Goal: Transaction & Acquisition: Download file/media

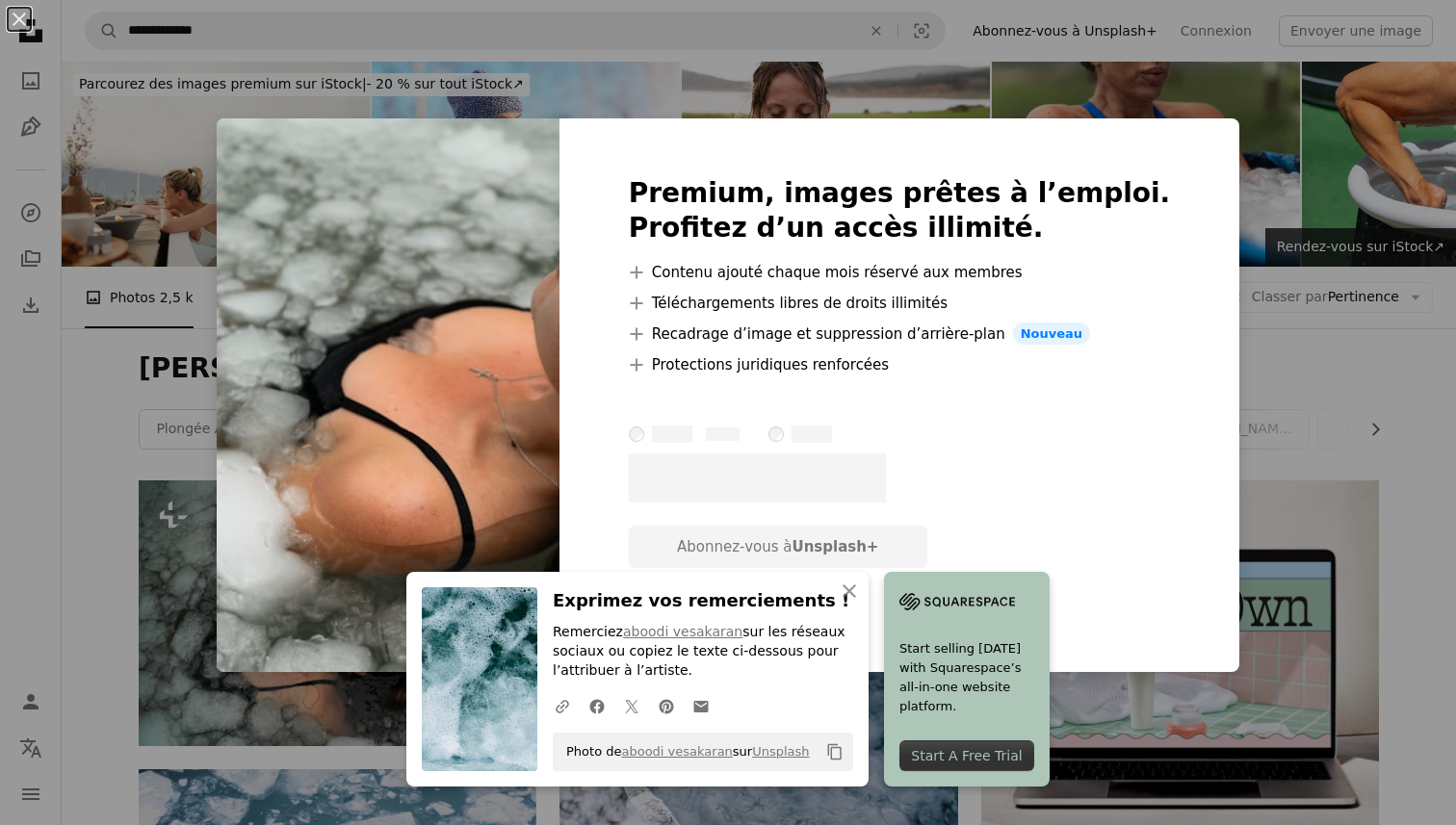
scroll to position [3272, 0]
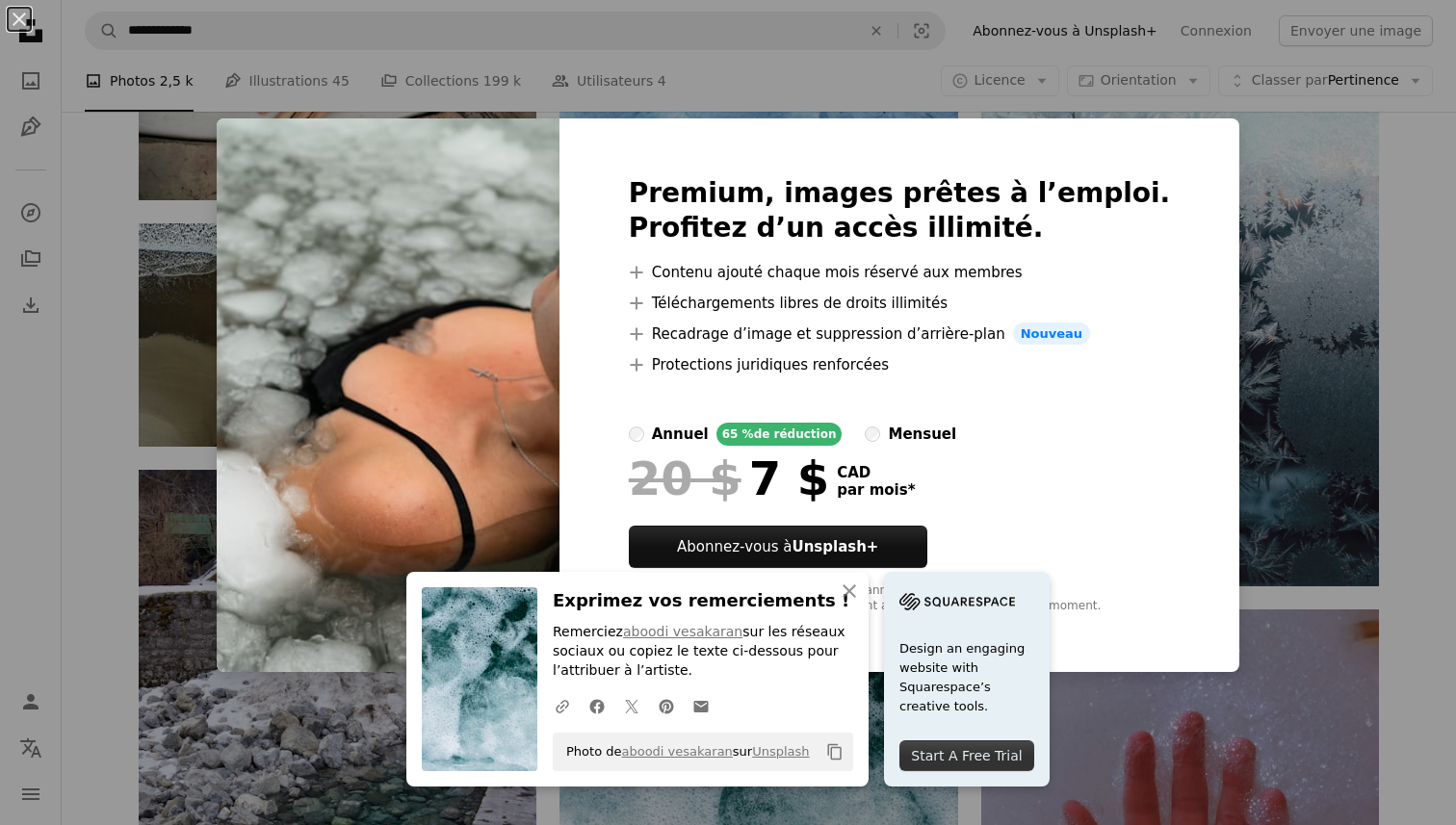
click at [1230, 172] on div "An X shape An X shape Fermer Exprimez vos remerciements ! Remerciez aboodi vesa…" at bounding box center [728, 412] width 1456 height 825
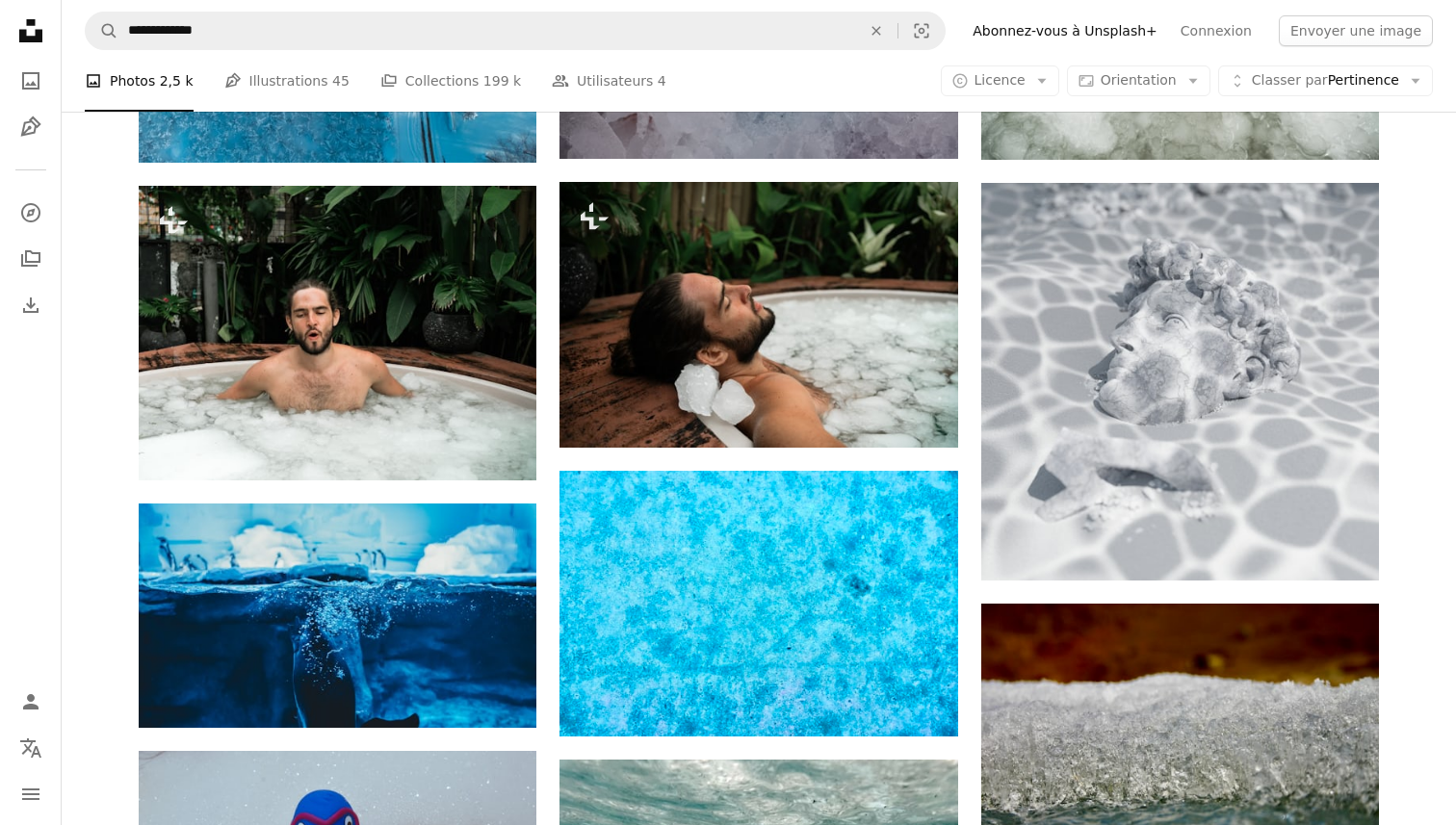
scroll to position [4790, 0]
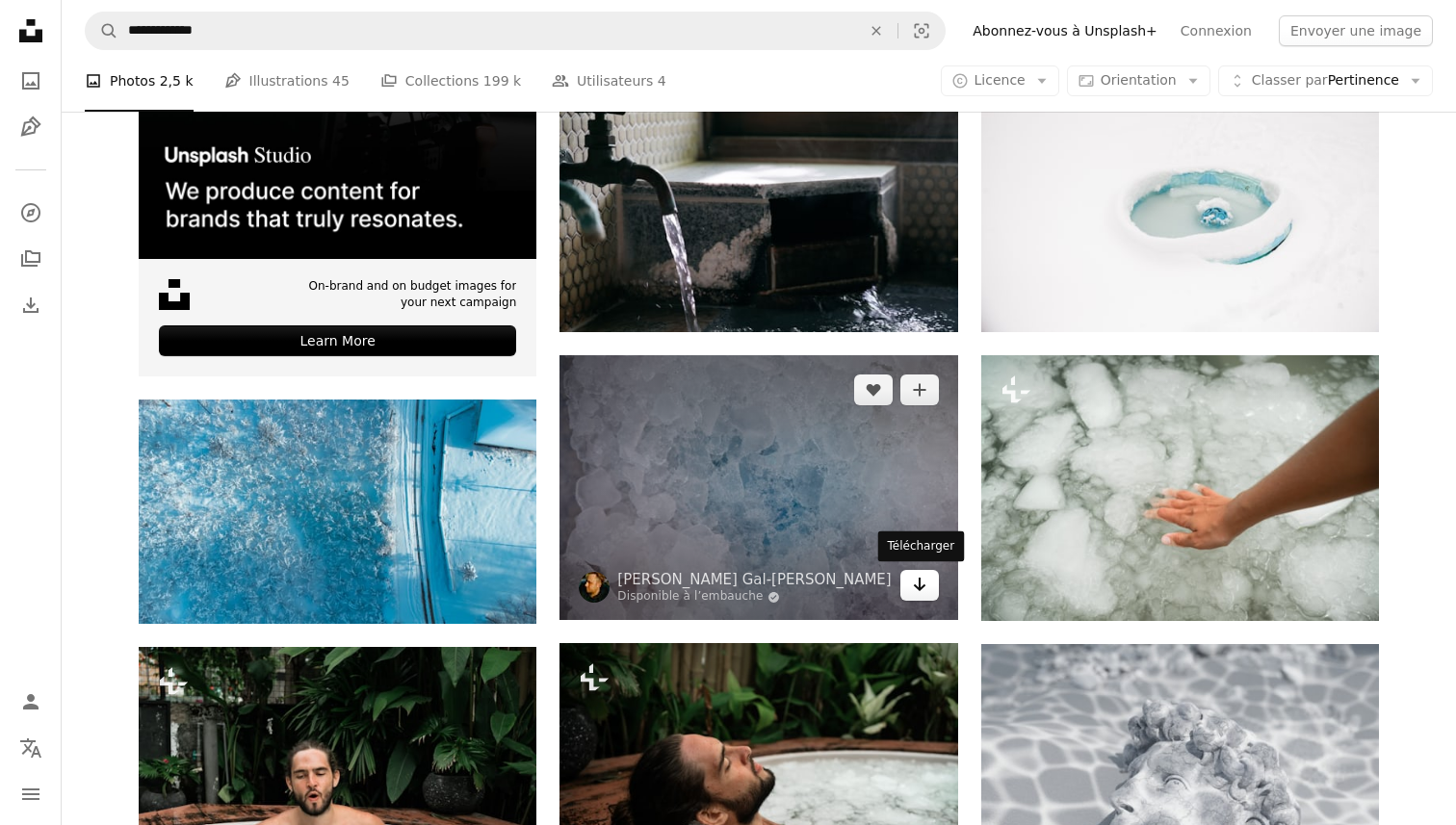
click at [928, 584] on link "Arrow pointing down" at bounding box center [919, 585] width 39 height 31
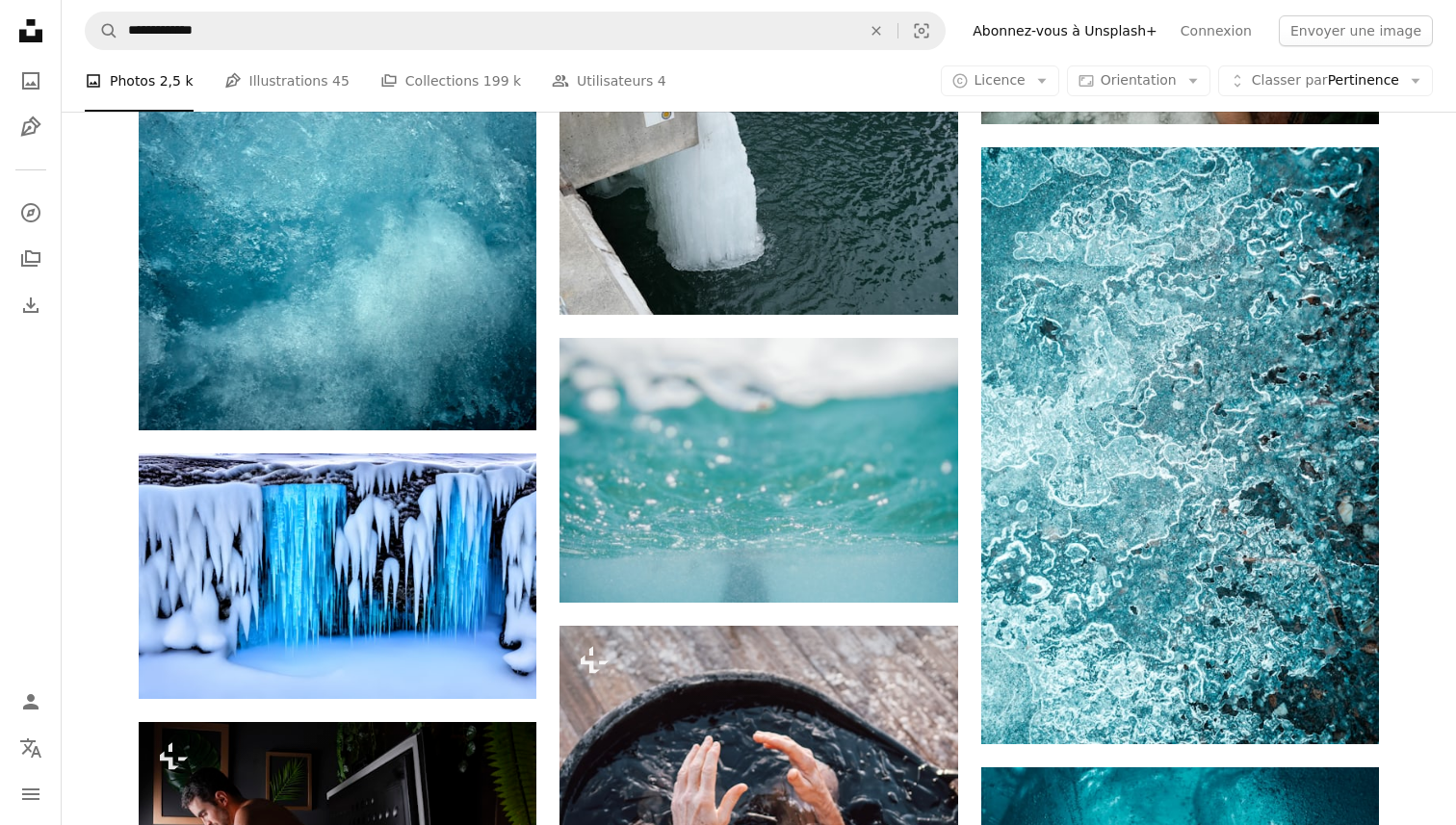
scroll to position [8910, 0]
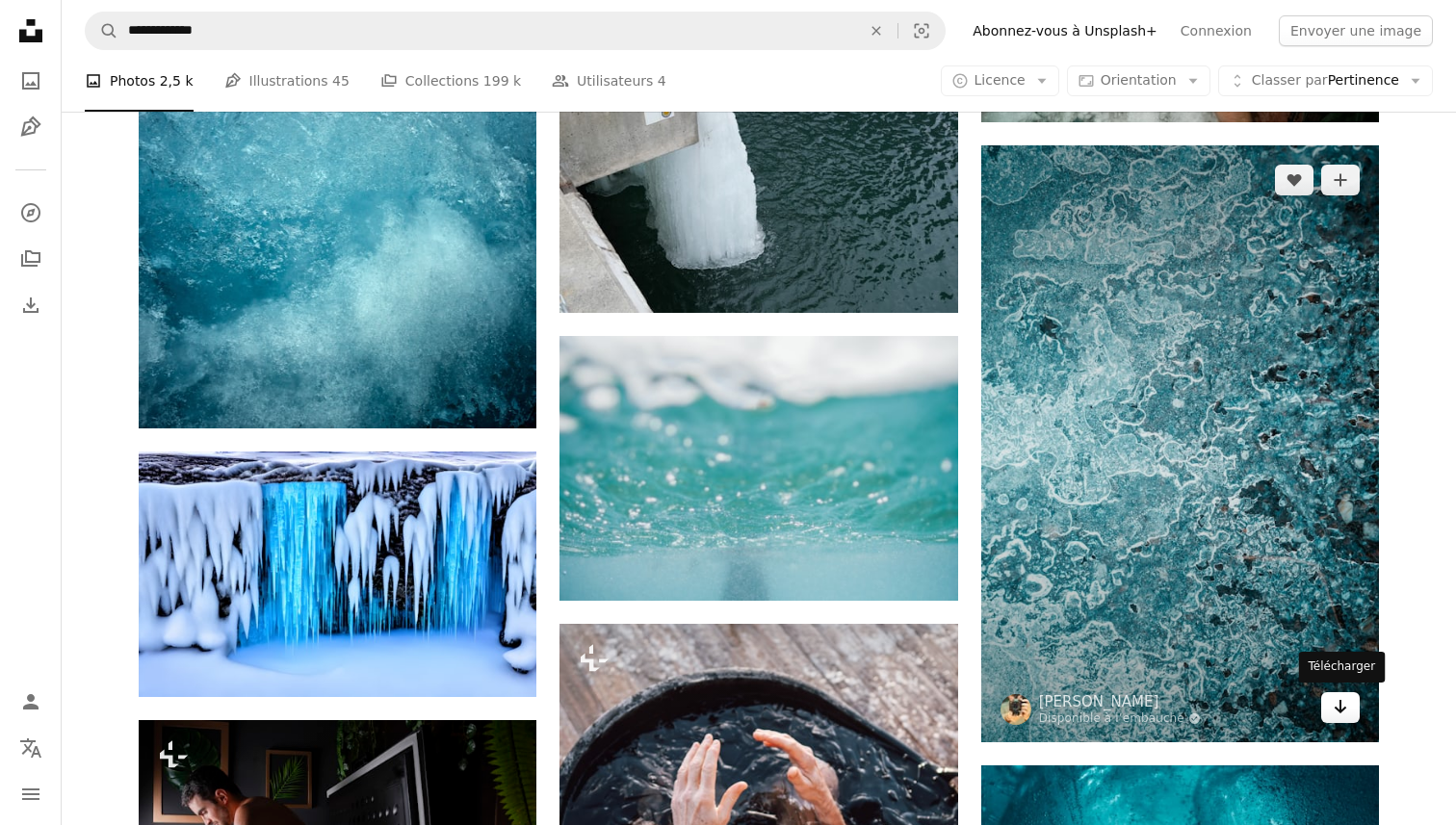
click at [1334, 698] on icon "Arrow pointing down" at bounding box center [1341, 706] width 16 height 23
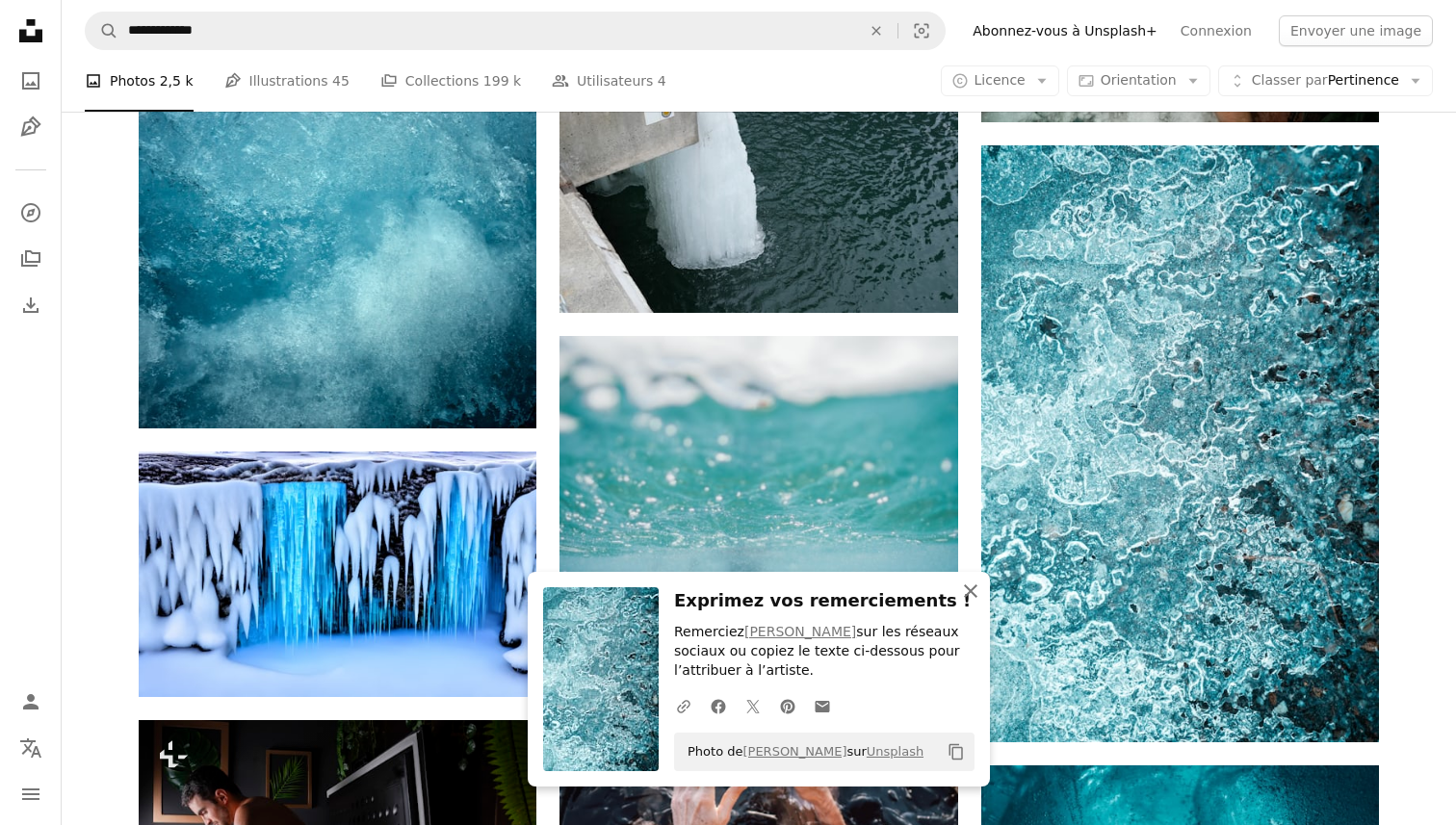
click at [970, 599] on icon "An X shape" at bounding box center [970, 590] width 23 height 23
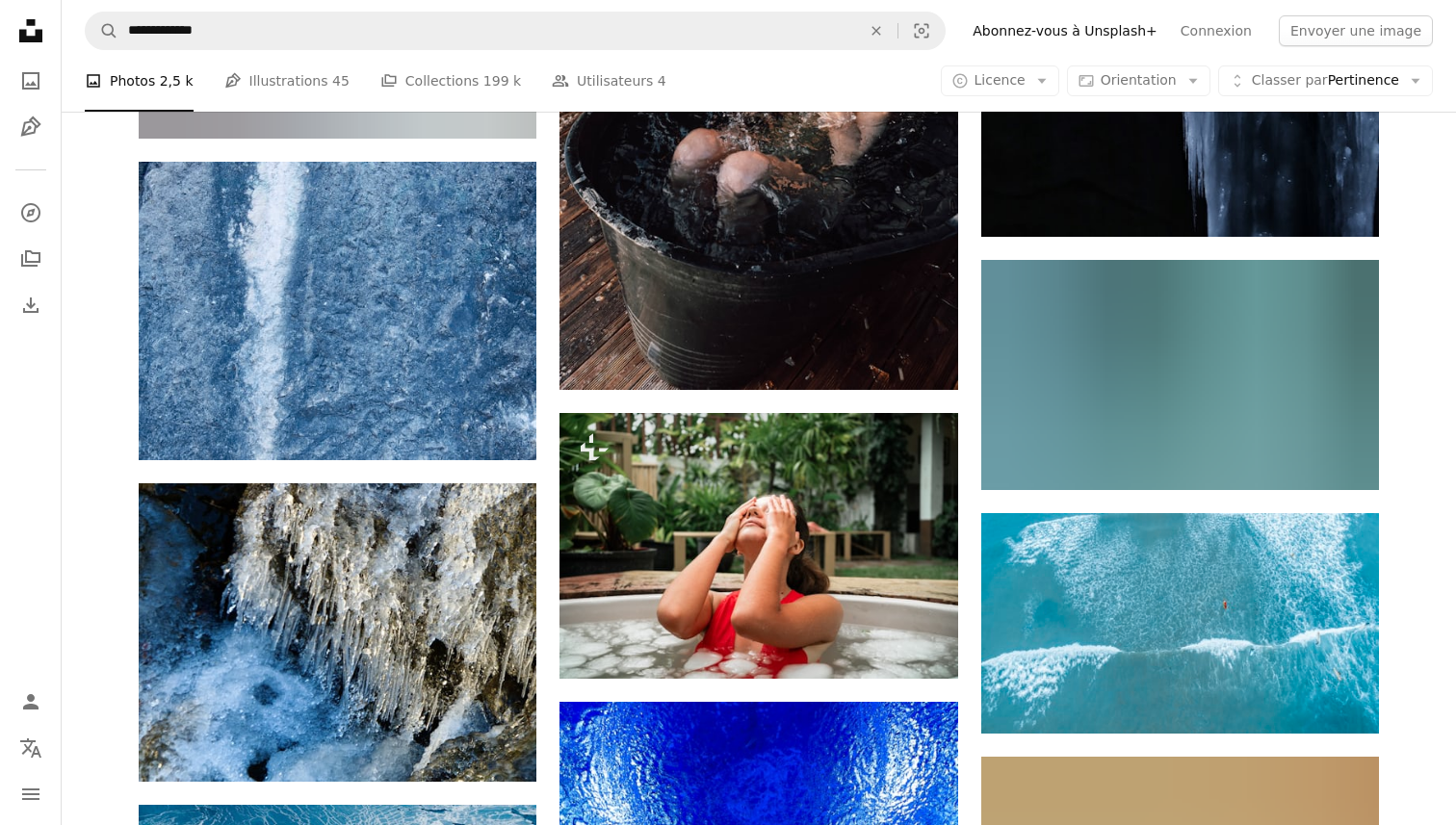
scroll to position [10282, 0]
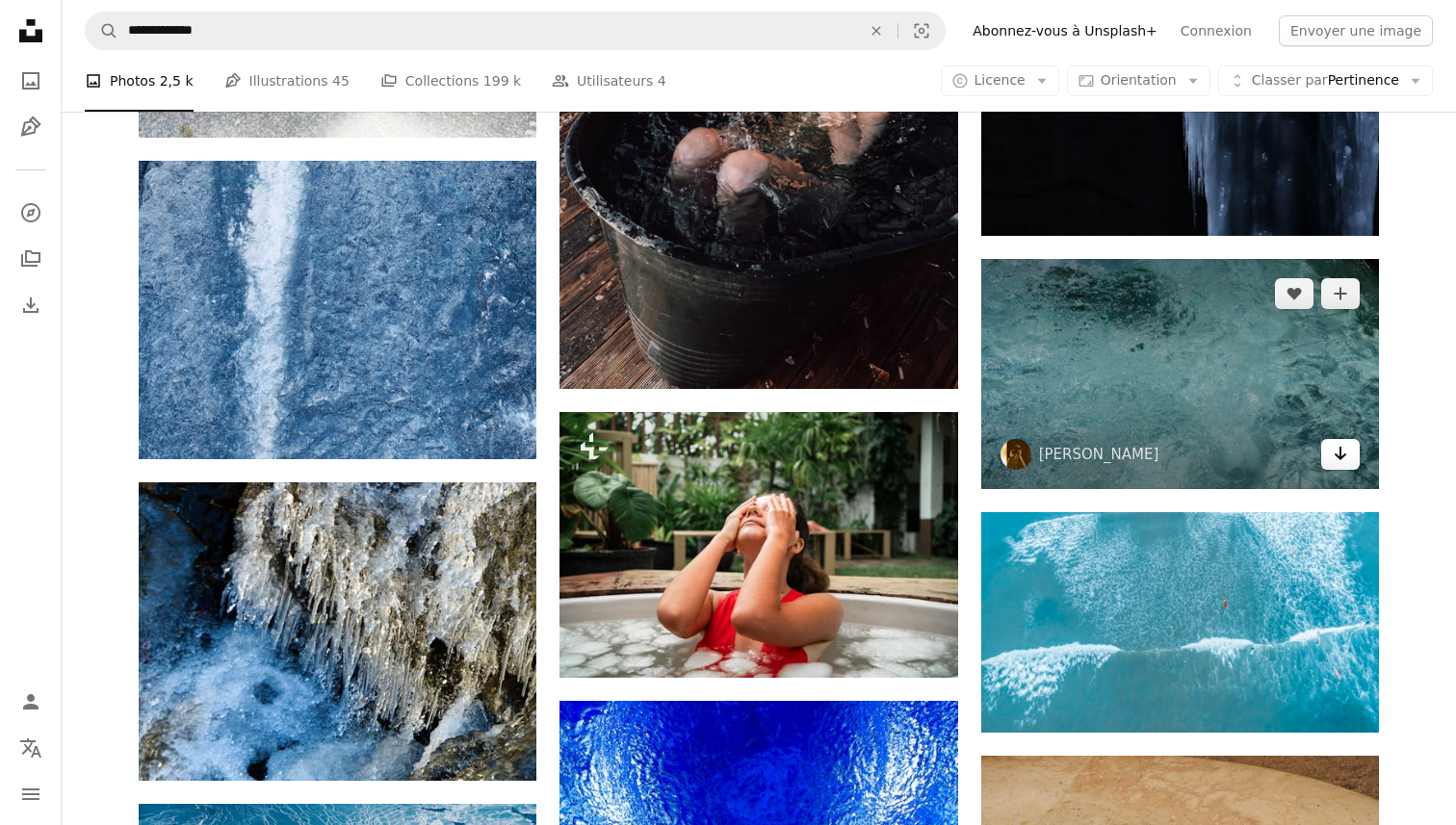
click at [1334, 459] on icon "Arrow pointing down" at bounding box center [1341, 453] width 16 height 23
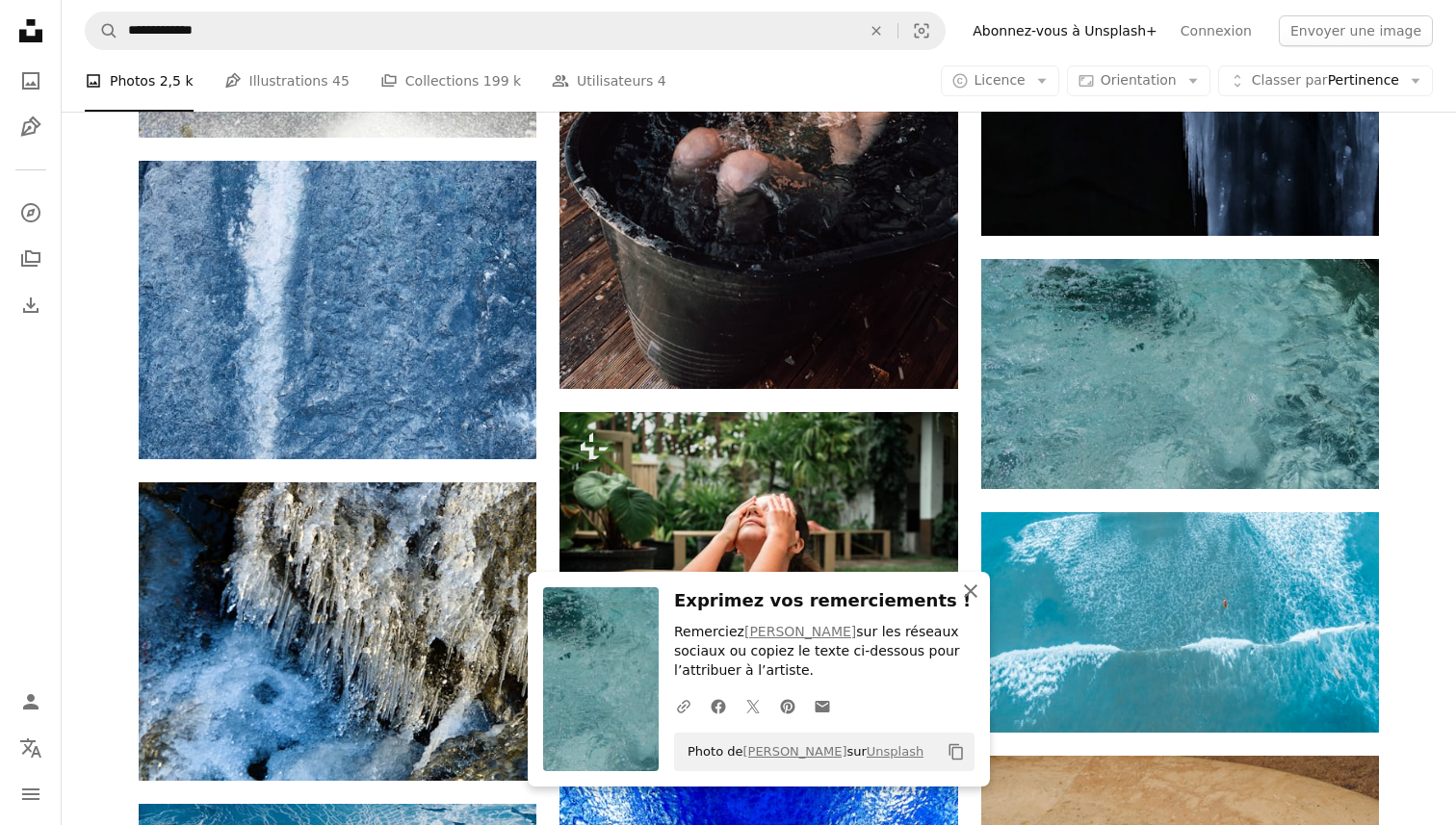
click at [963, 596] on icon "An X shape" at bounding box center [970, 590] width 23 height 23
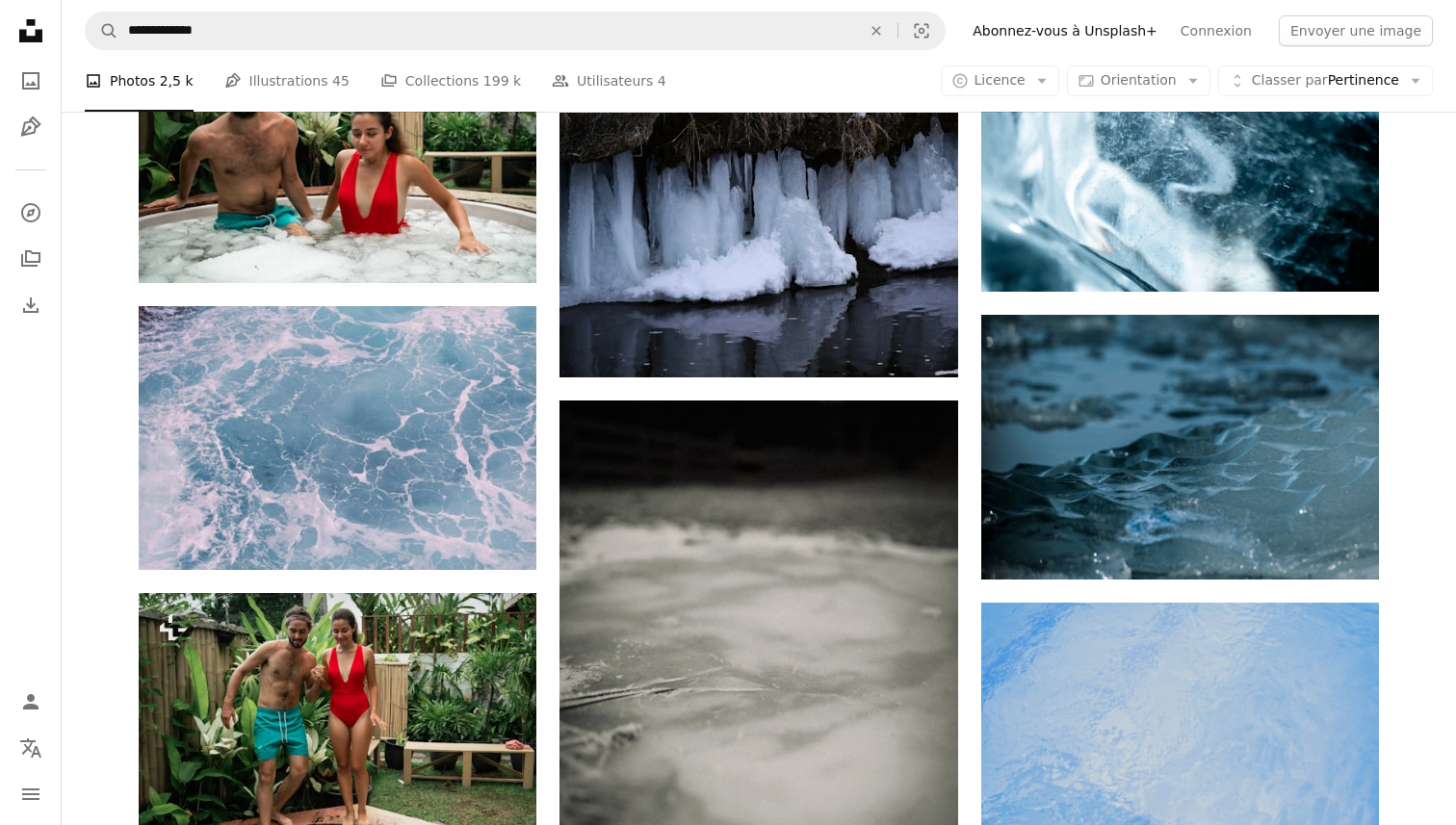
scroll to position [20843, 0]
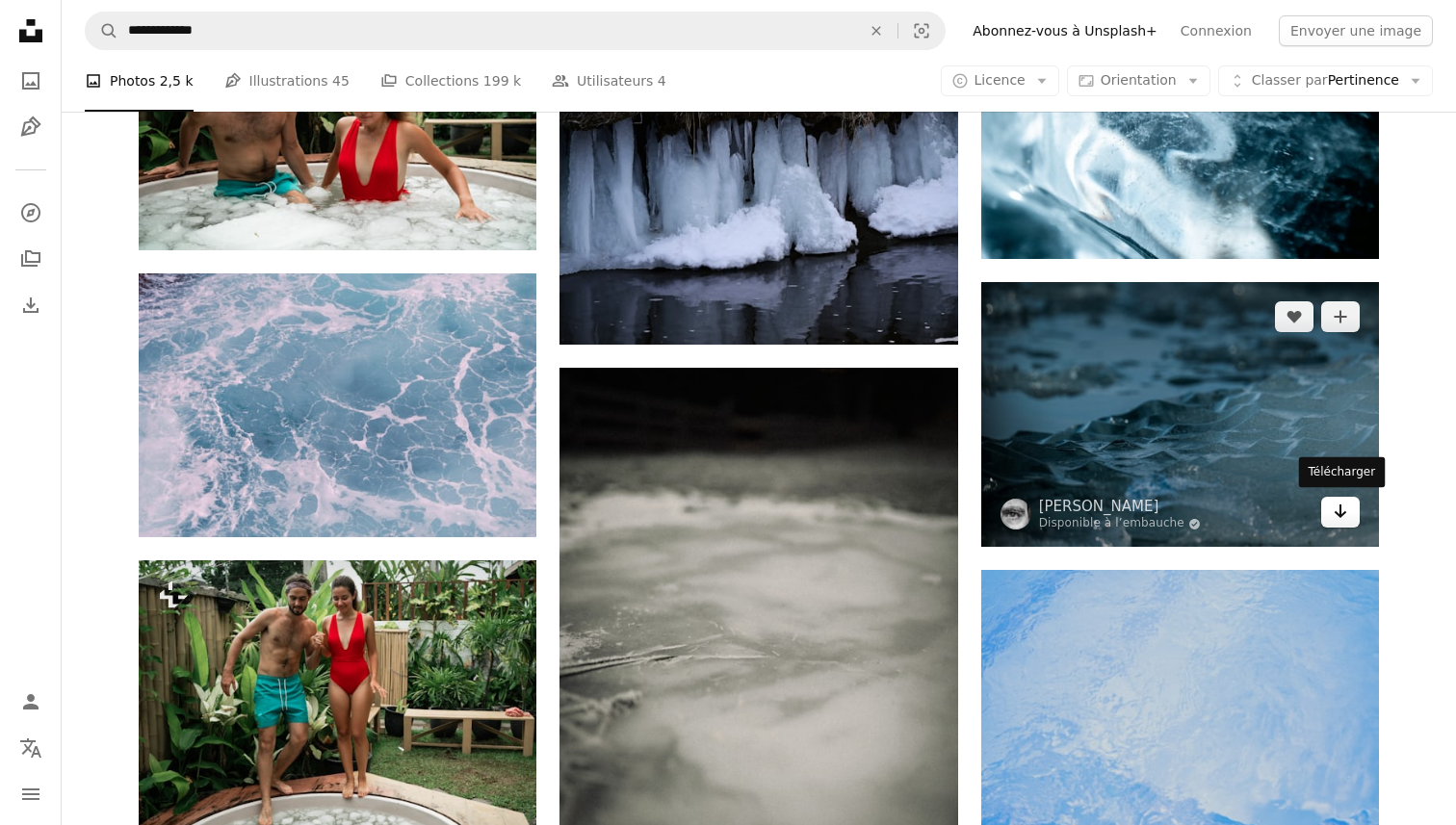
click at [1334, 511] on icon "Arrow pointing down" at bounding box center [1341, 511] width 16 height 23
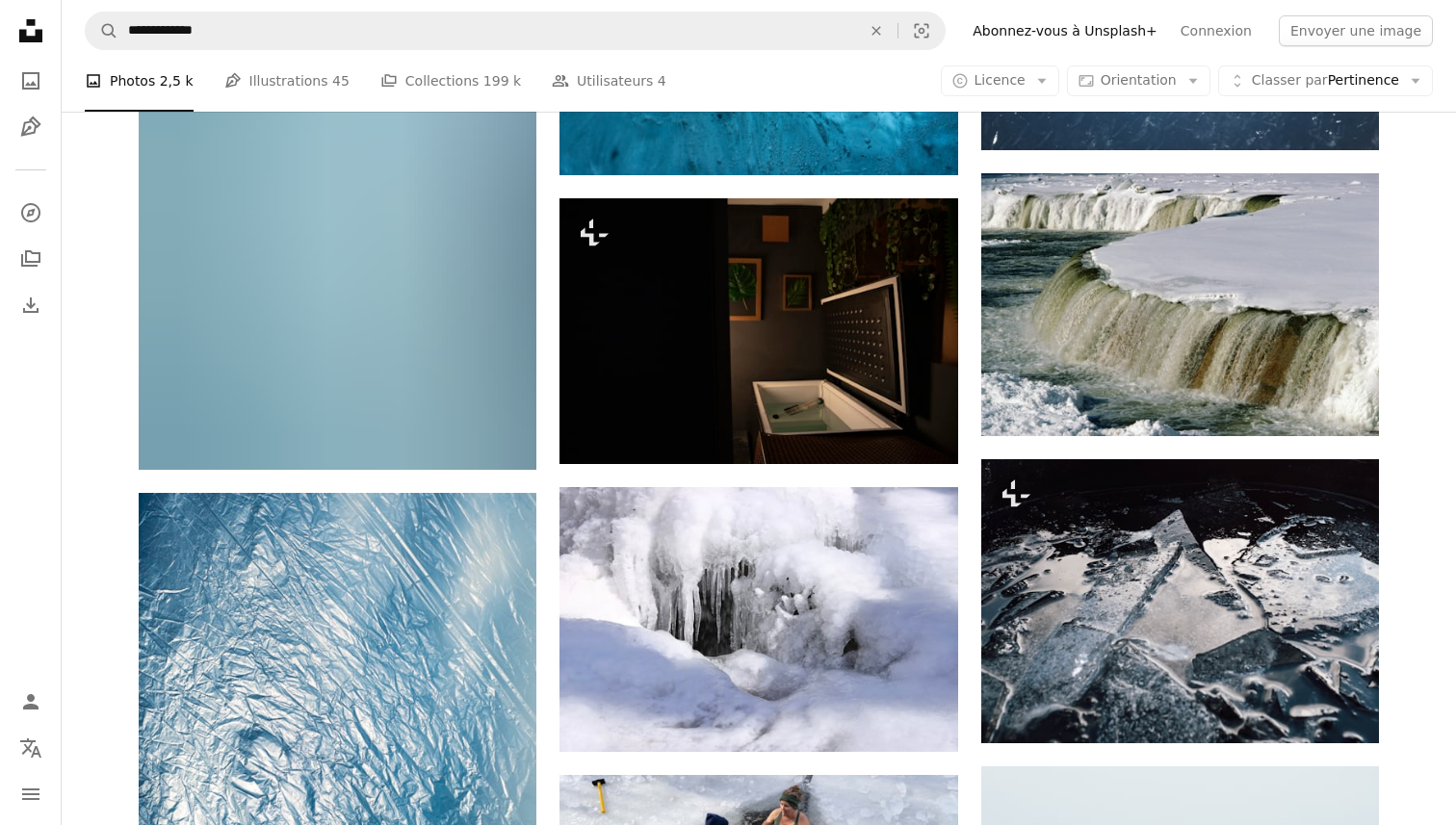
scroll to position [23472, 0]
